Goal: Check status: Check status

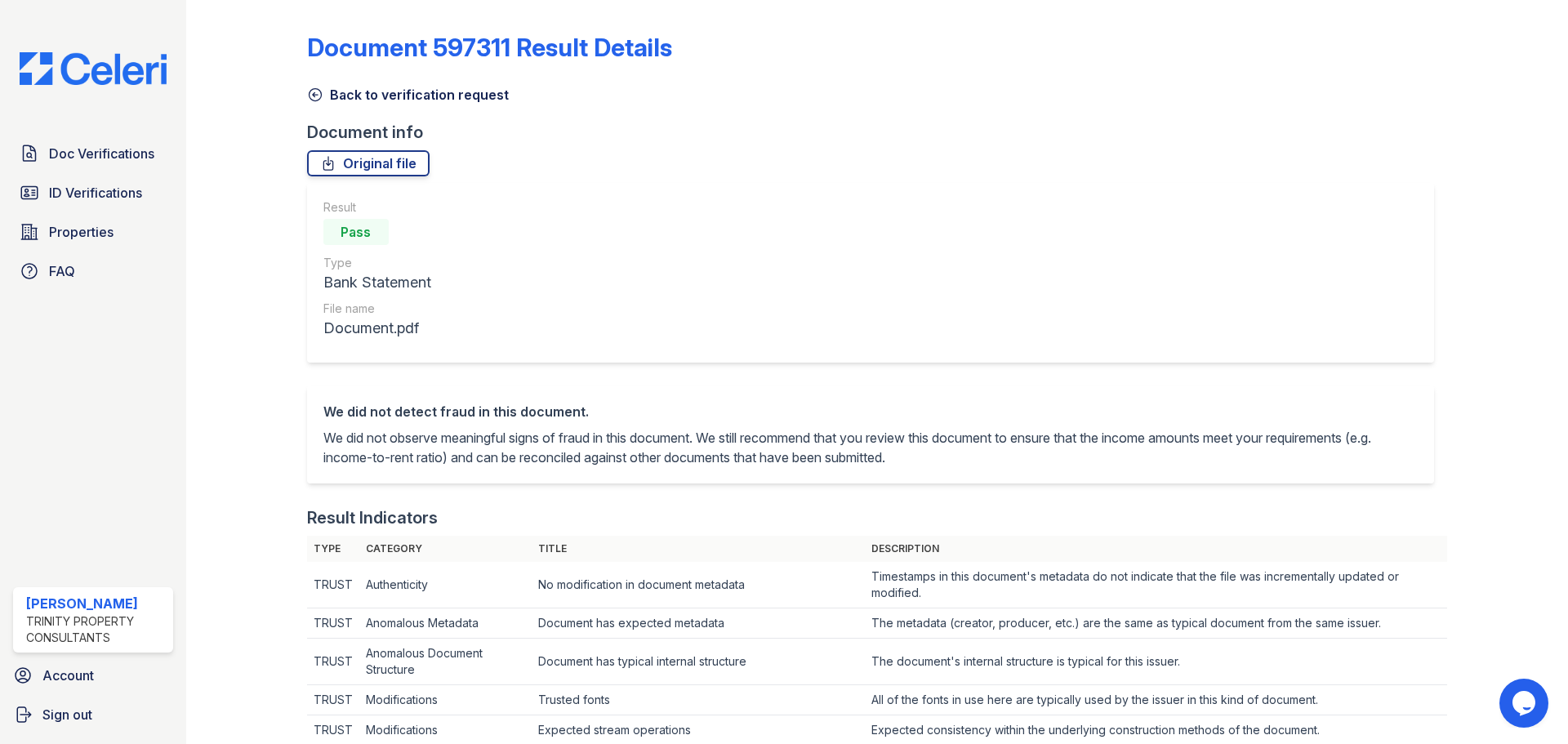
click at [315, 98] on icon at bounding box center [315, 95] width 17 height 17
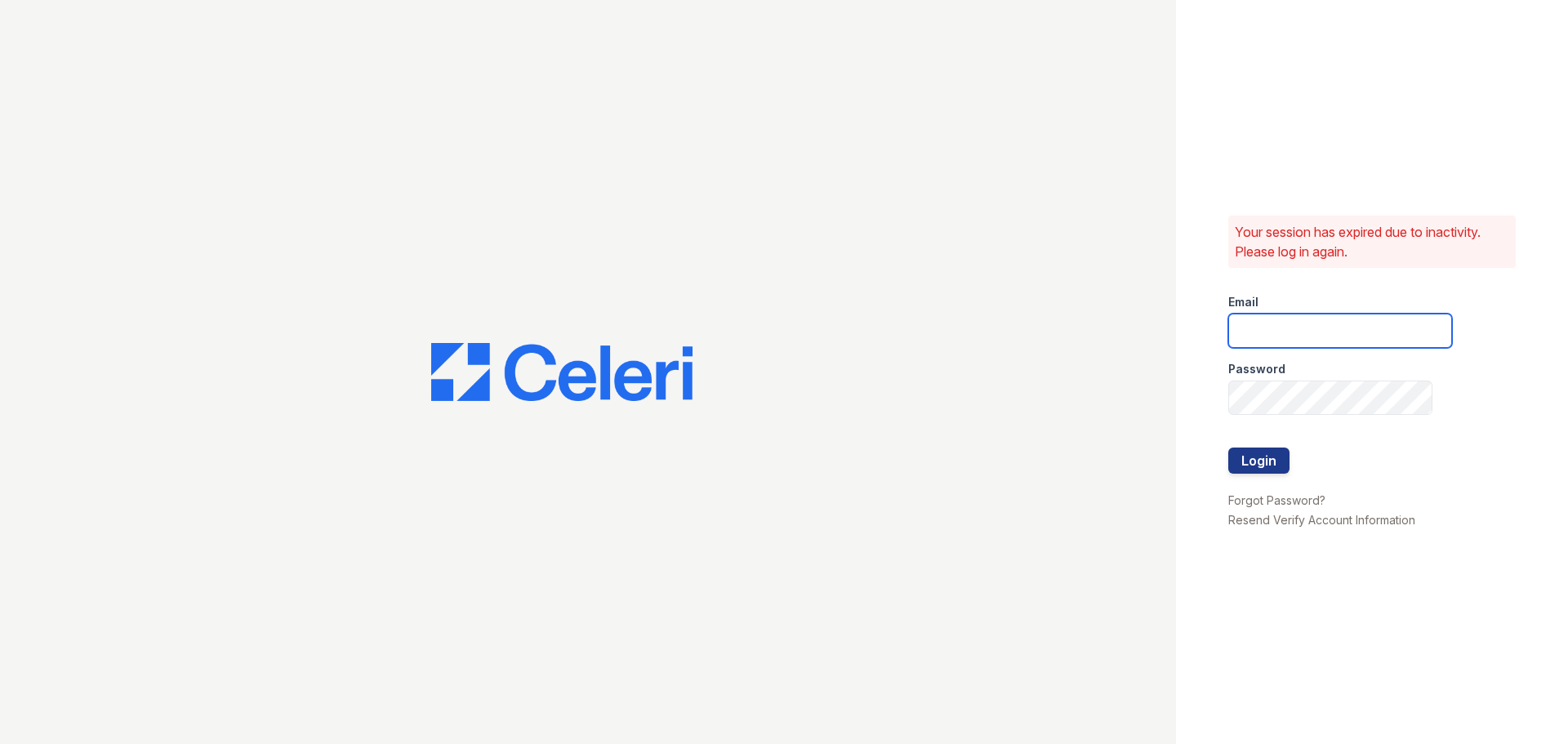
type input "[EMAIL_ADDRESS][DOMAIN_NAME]"
click at [1265, 454] on button "Login" at bounding box center [1258, 460] width 61 height 26
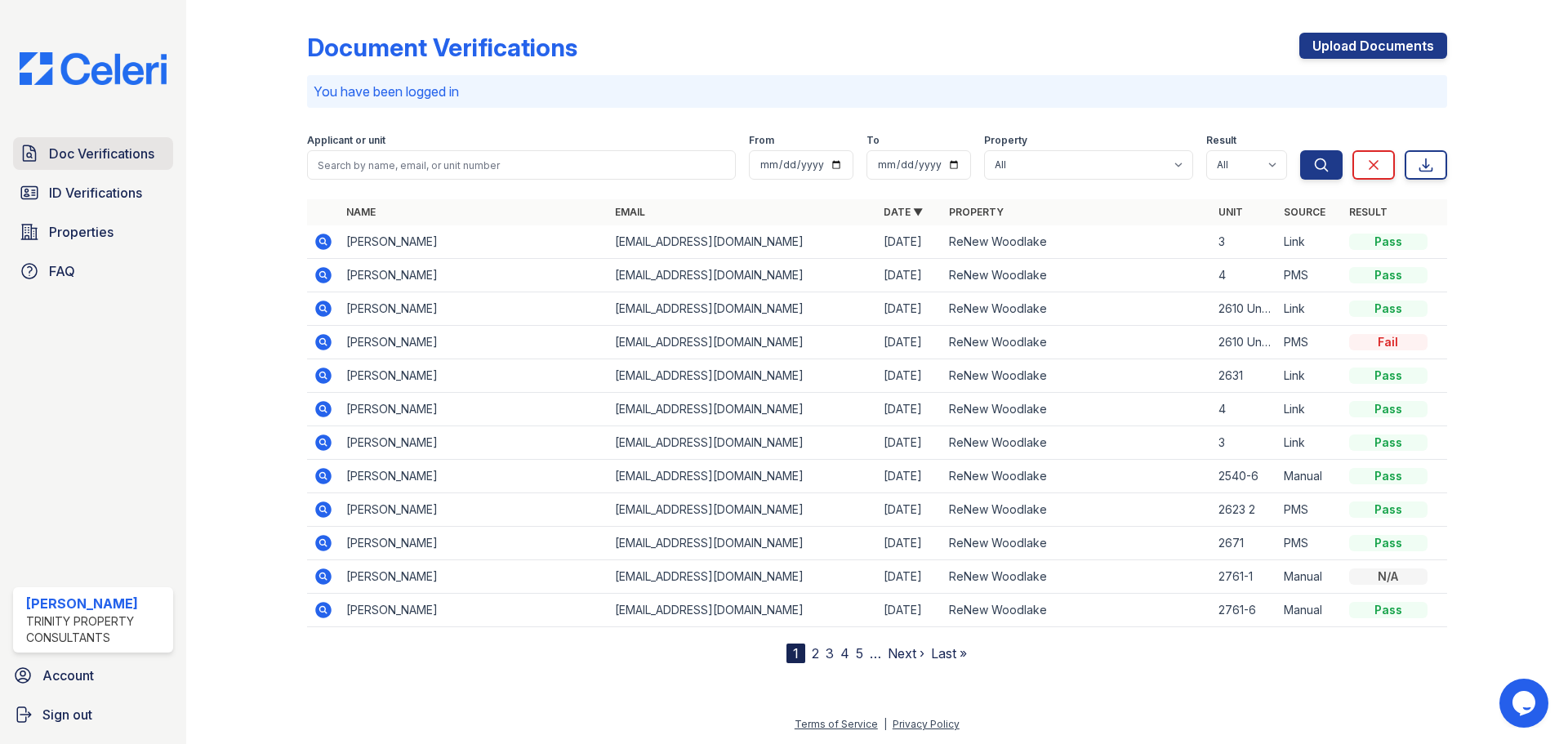
click at [115, 163] on span "Doc Verifications" at bounding box center [102, 153] width 105 height 19
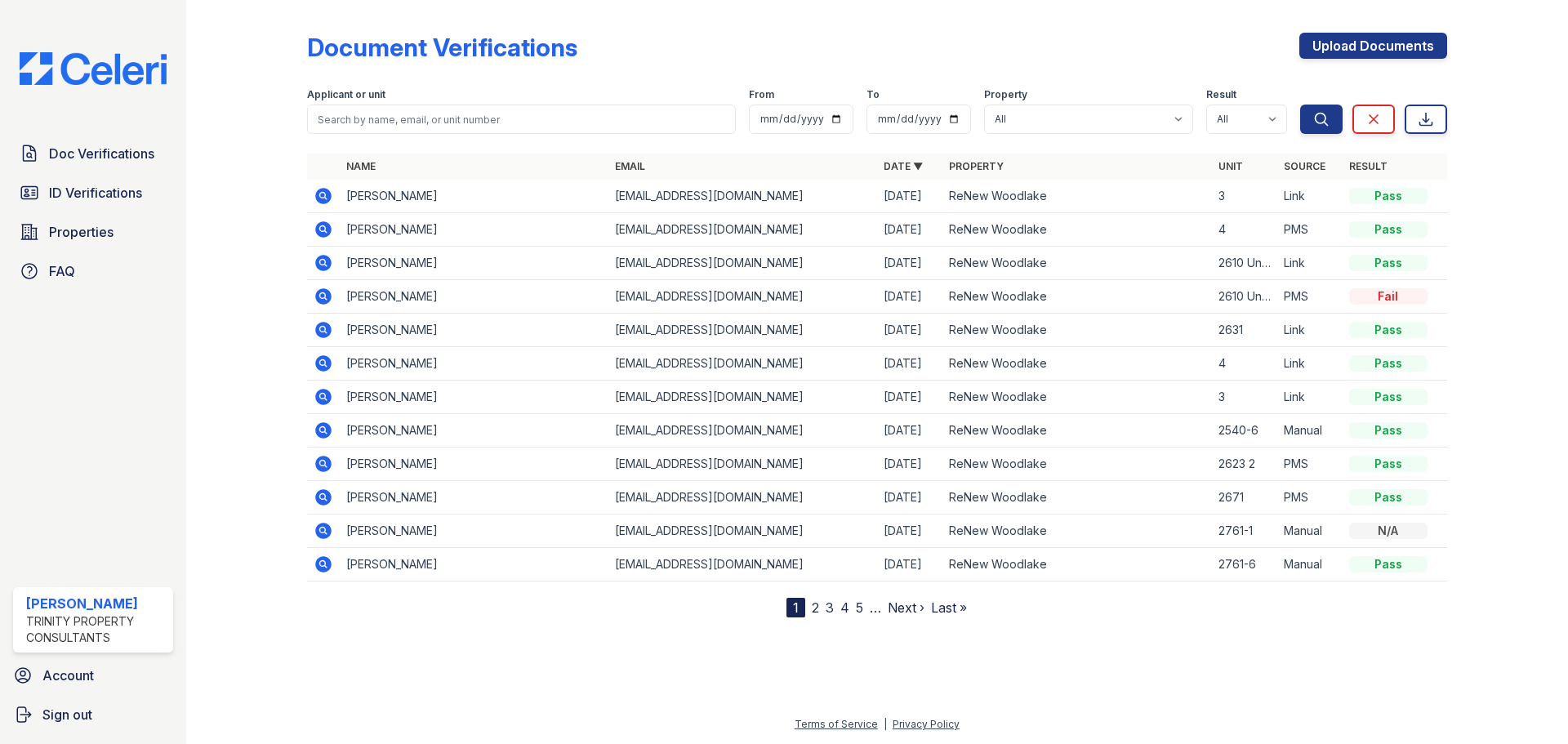
click at [322, 196] on icon at bounding box center [322, 194] width 4 height 4
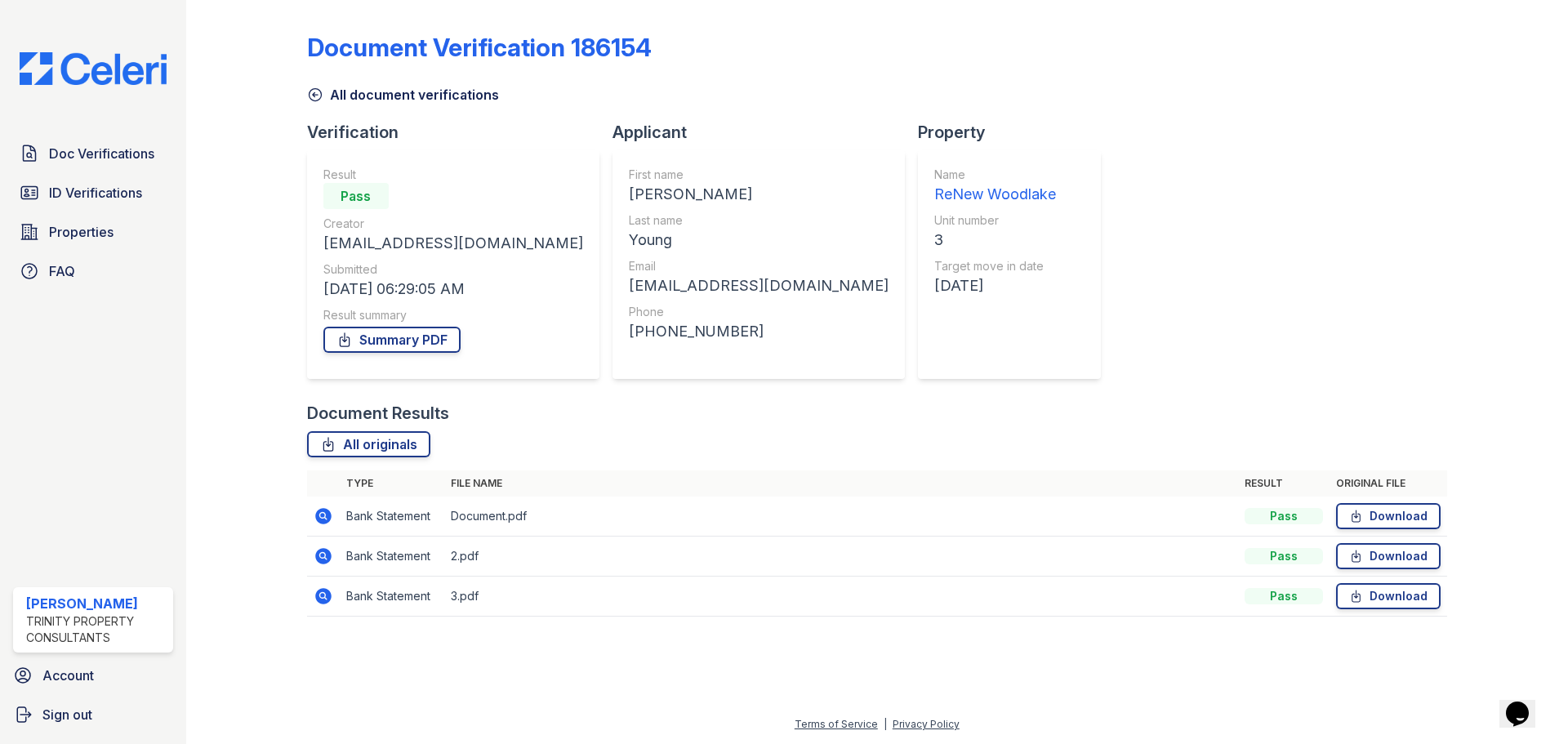
click at [322, 554] on icon at bounding box center [322, 555] width 4 height 4
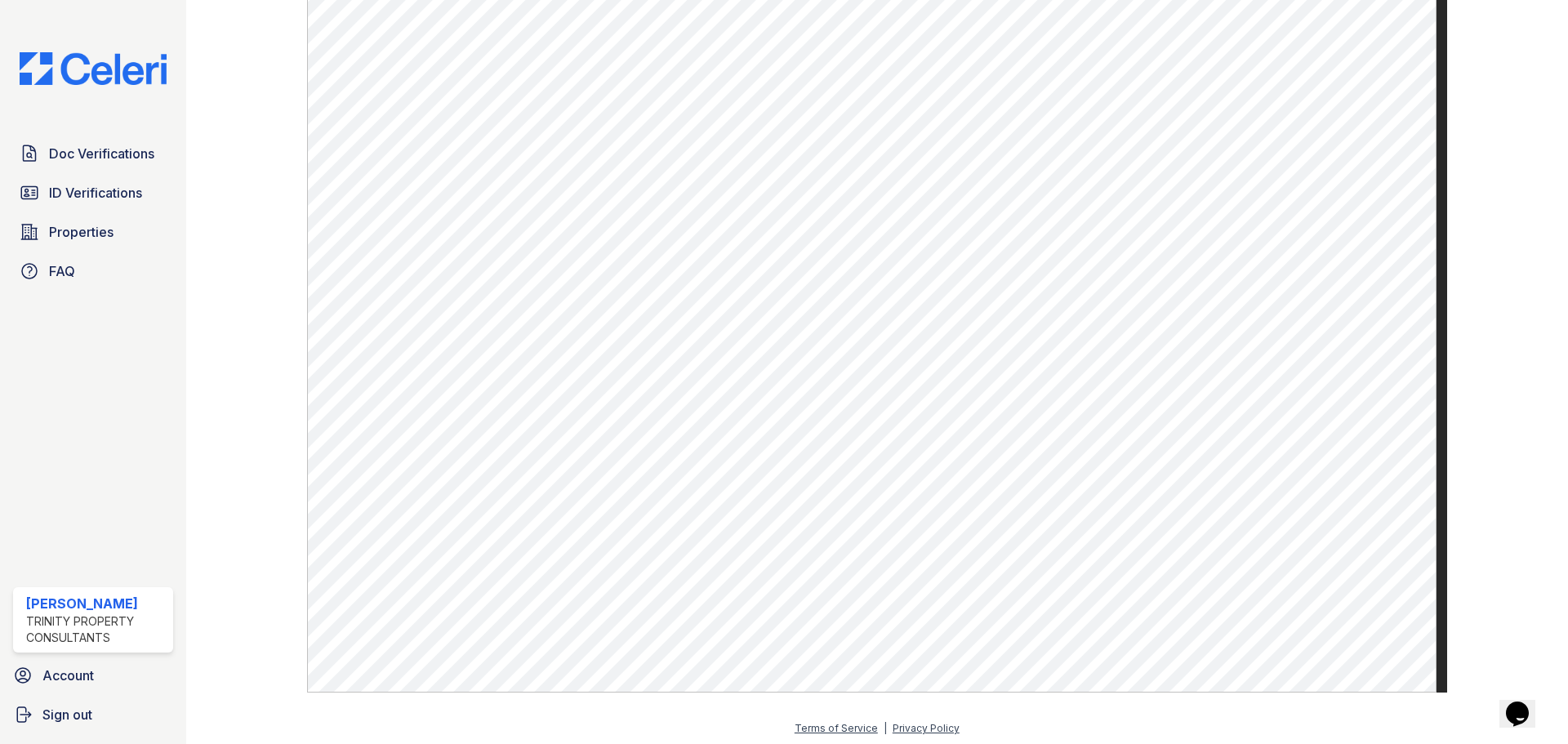
scroll to position [894, 0]
drag, startPoint x: 283, startPoint y: 340, endPoint x: 289, endPoint y: 332, distance: 10.0
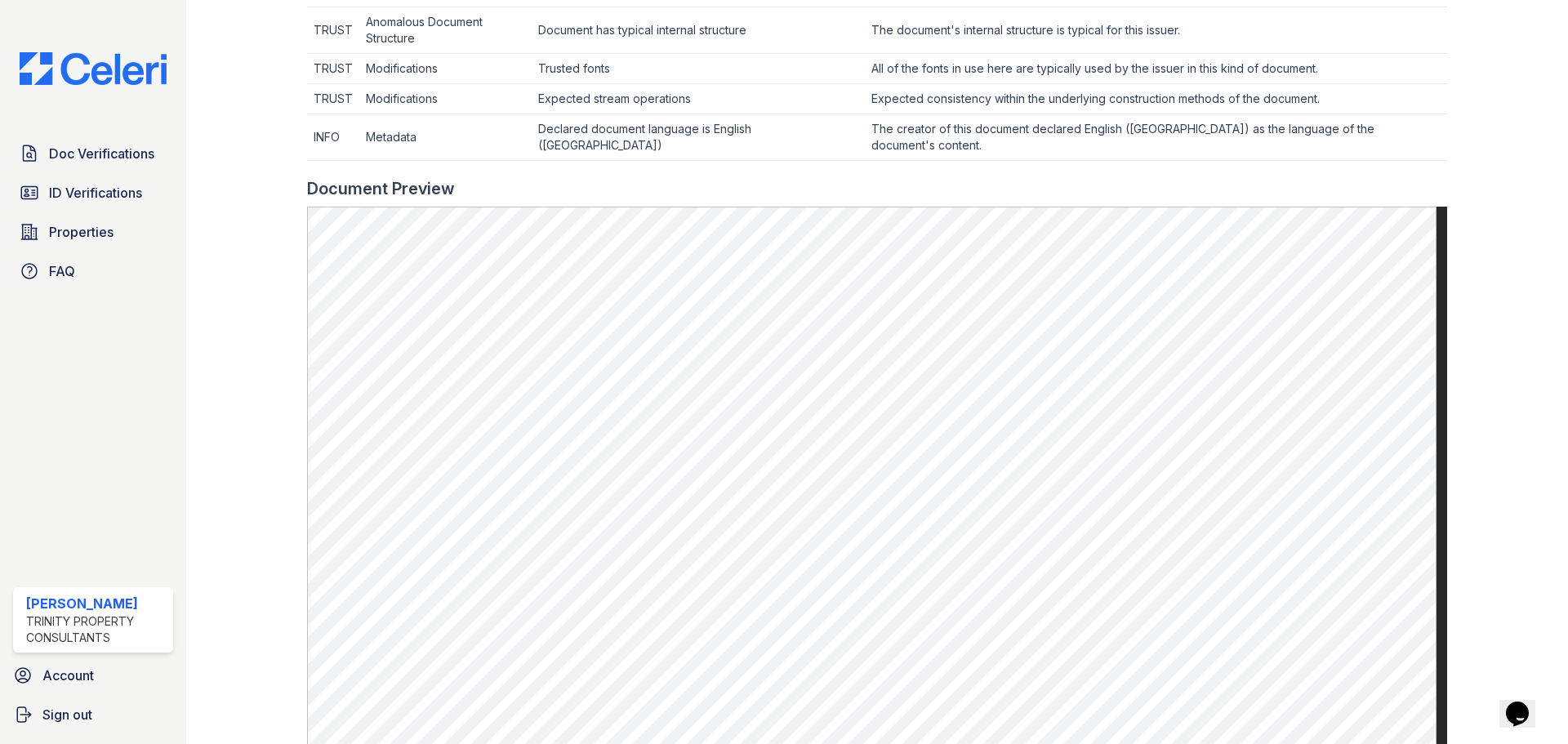
scroll to position [0, 0]
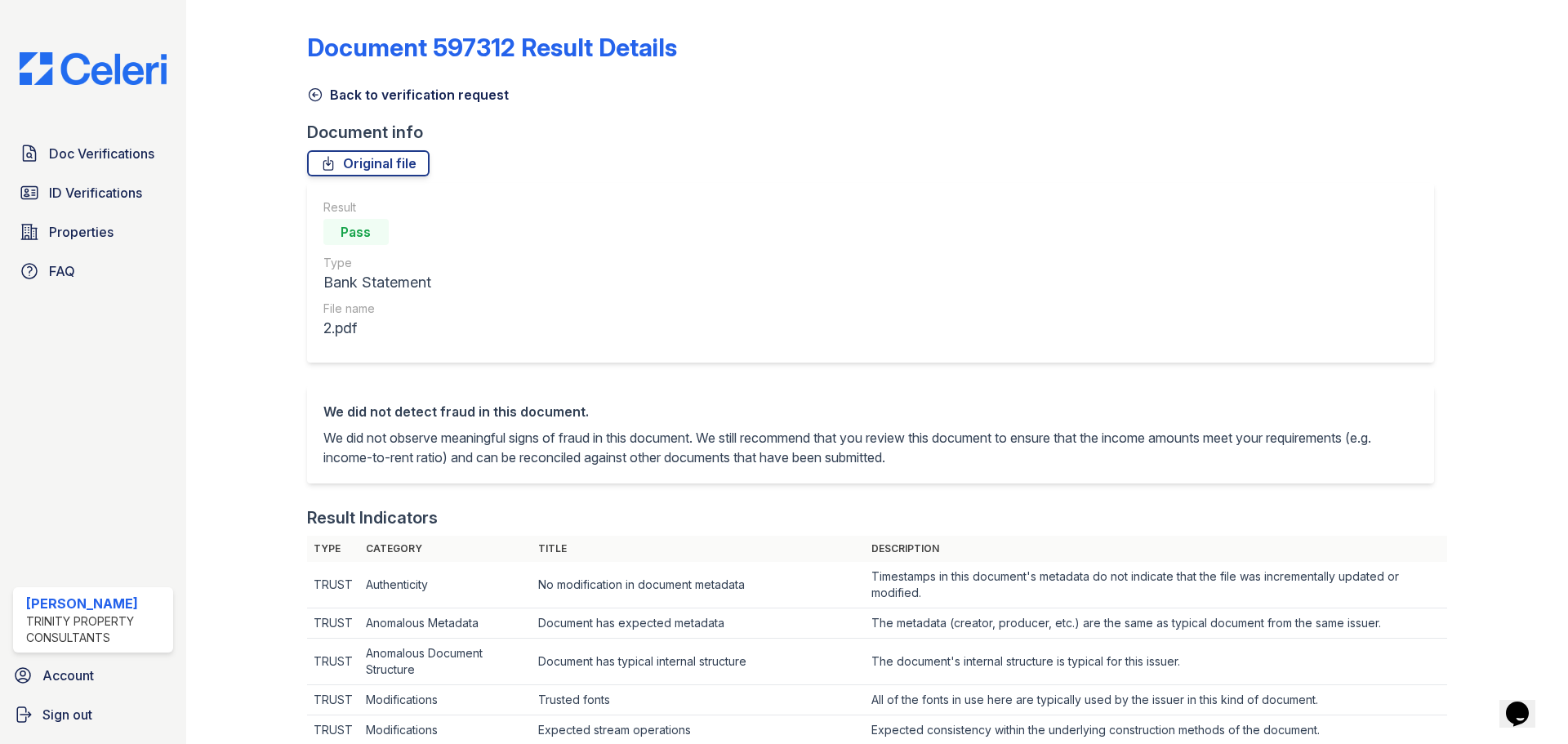
click at [308, 84] on div "Back to verification request" at bounding box center [877, 90] width 1140 height 29
click at [317, 95] on icon at bounding box center [315, 95] width 17 height 17
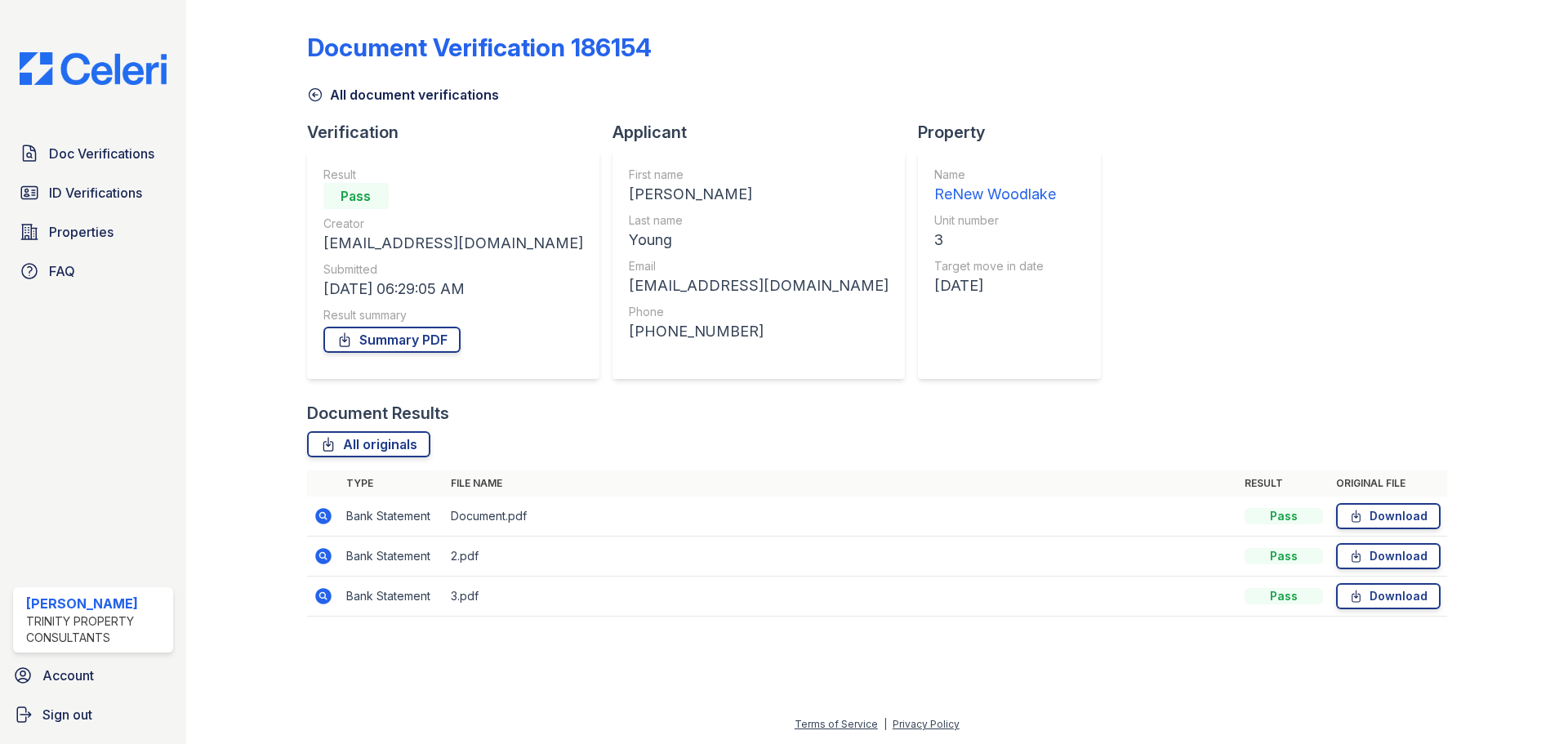
click at [330, 600] on icon at bounding box center [324, 597] width 17 height 17
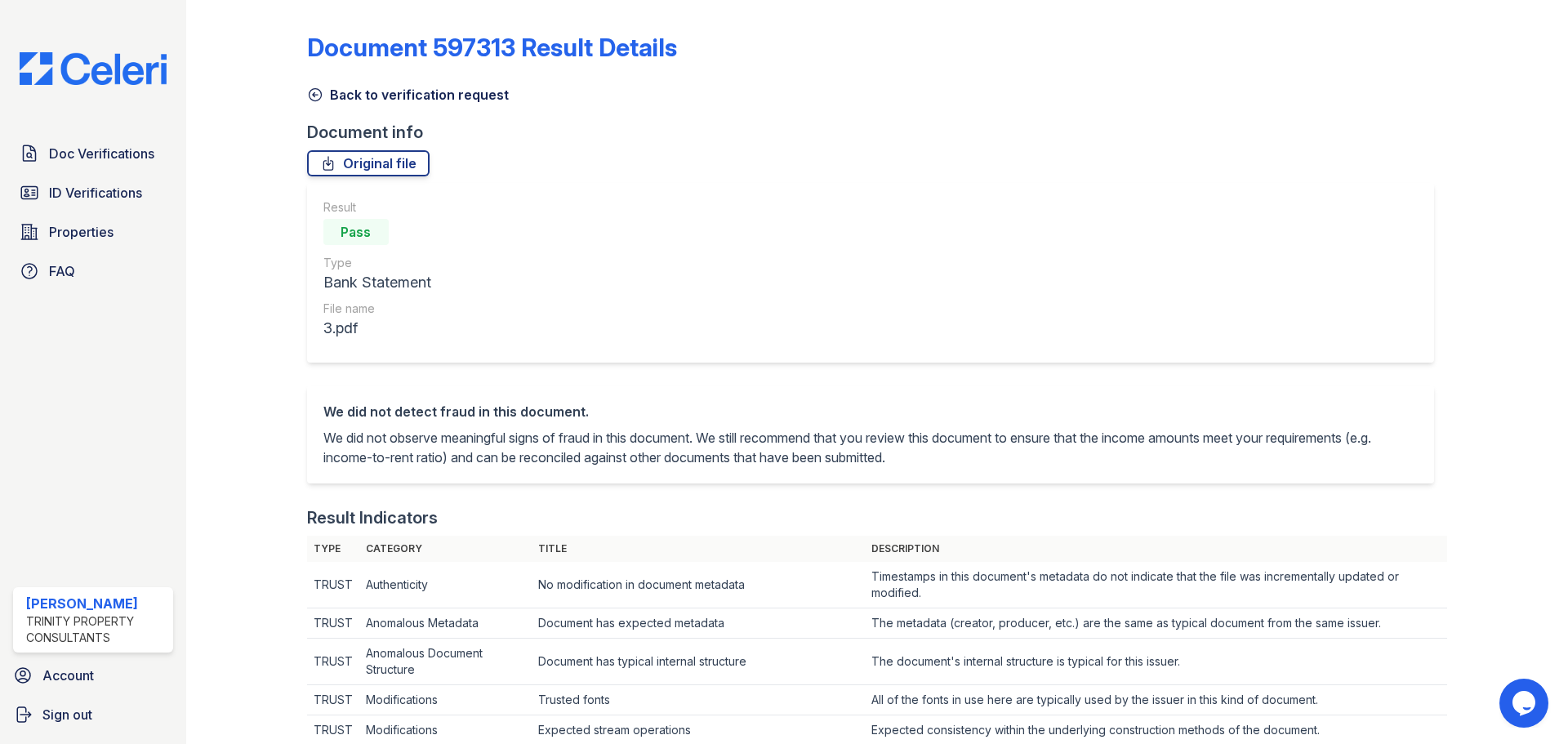
drag, startPoint x: 317, startPoint y: 112, endPoint x: 320, endPoint y: 92, distance: 20.2
click at [320, 92] on icon at bounding box center [315, 95] width 17 height 17
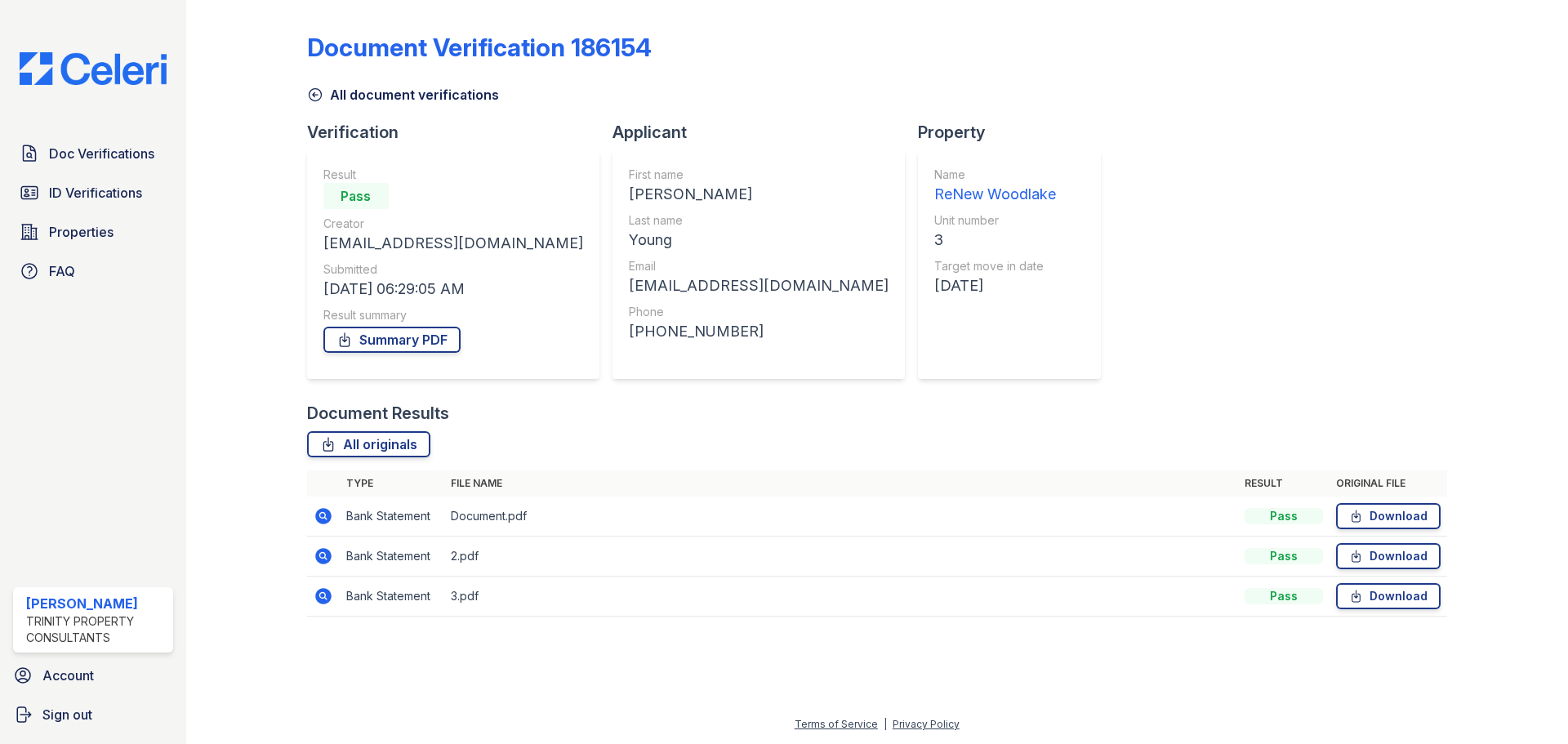
click at [324, 531] on td at bounding box center [323, 516] width 33 height 40
click at [320, 511] on icon at bounding box center [324, 516] width 17 height 17
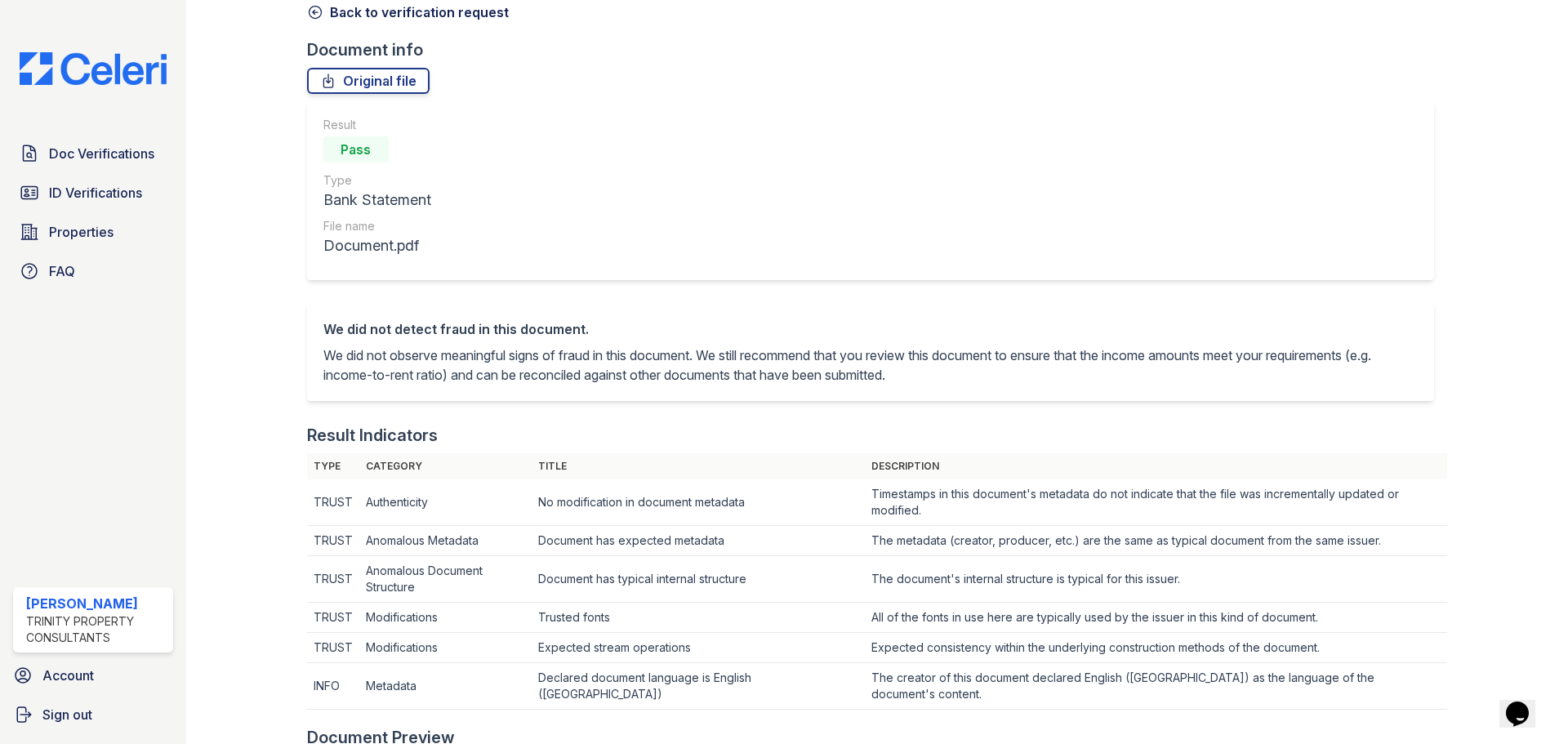
scroll to position [82, 0]
click at [319, 19] on icon at bounding box center [315, 13] width 17 height 17
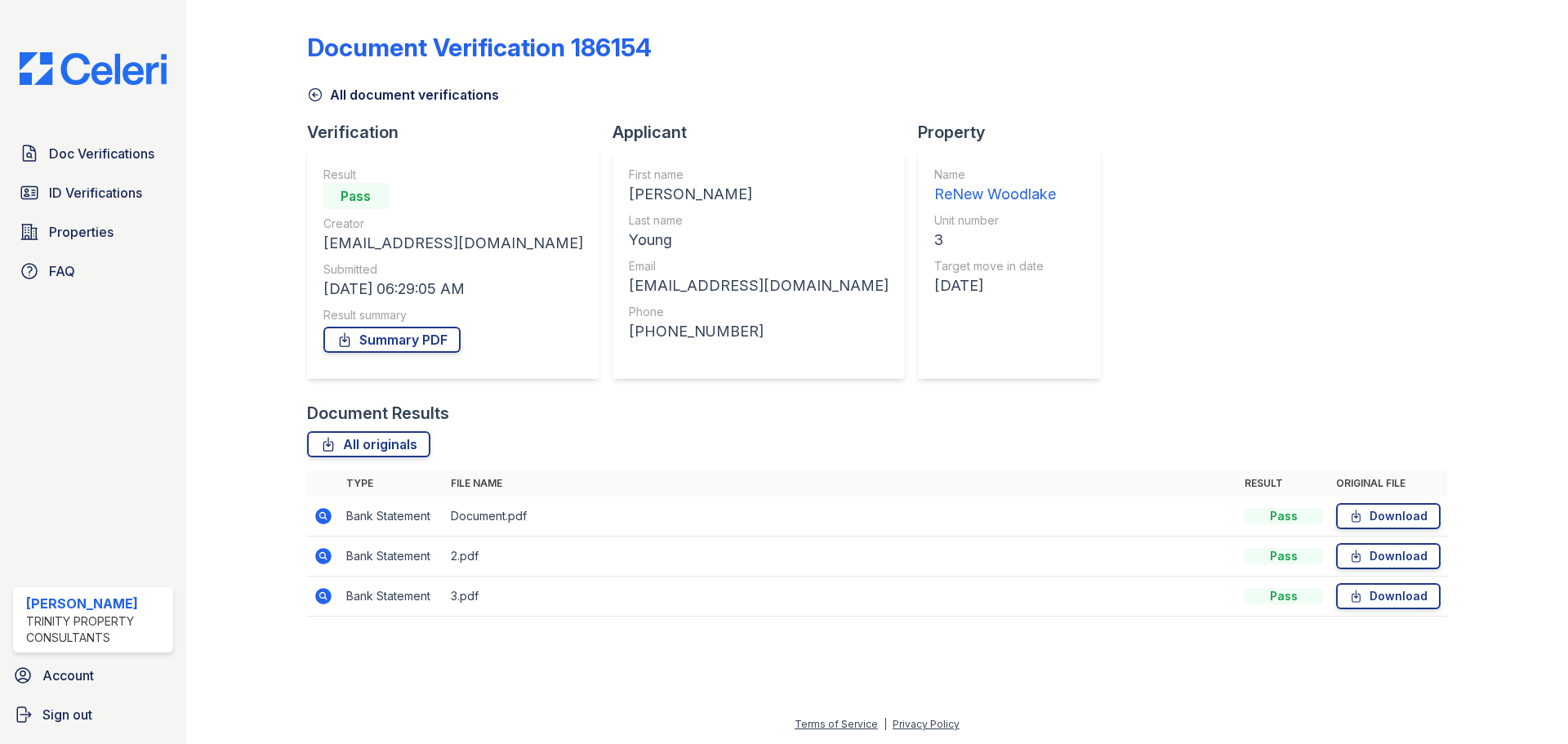
click at [327, 554] on icon at bounding box center [324, 557] width 17 height 17
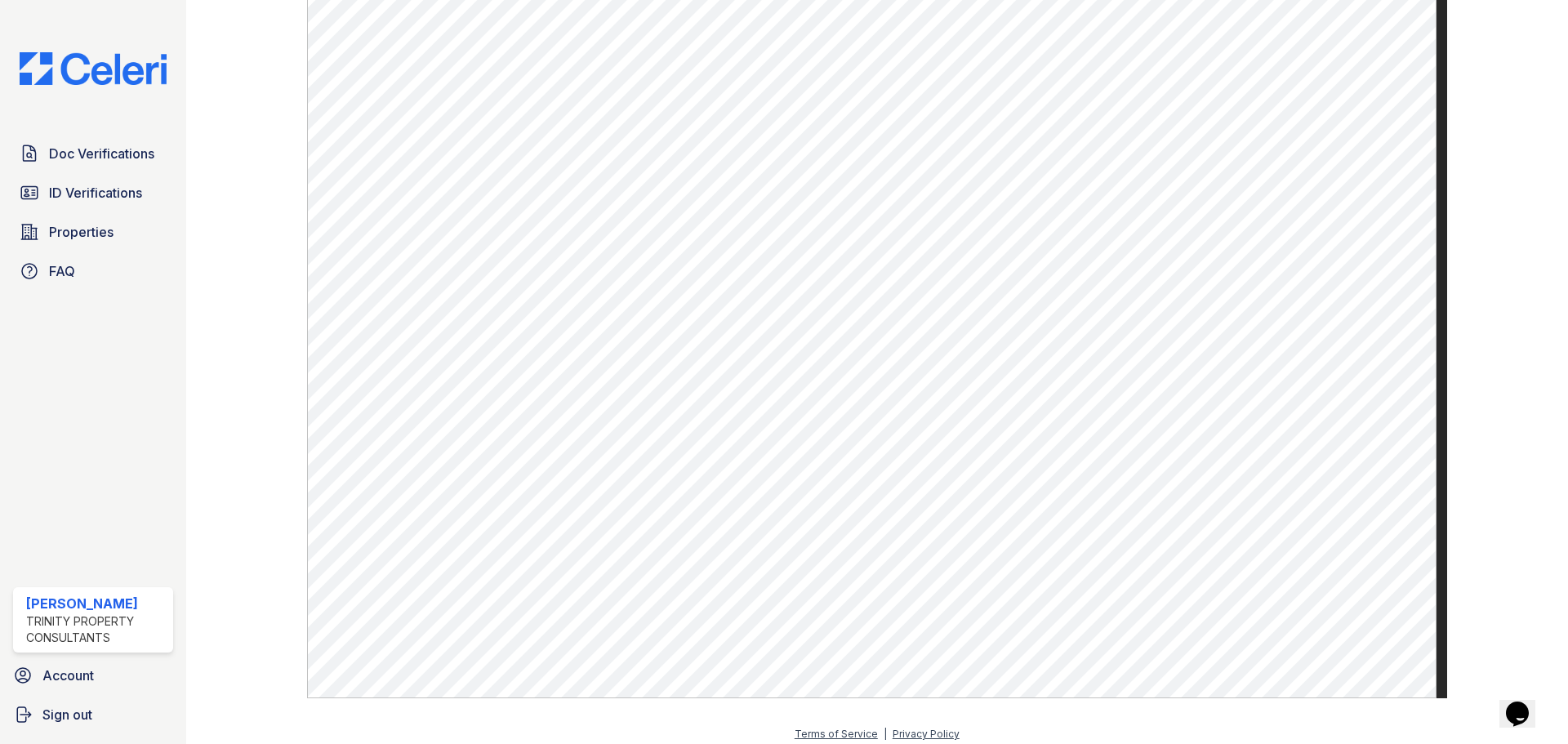
scroll to position [894, 0]
